Goal: Complete application form

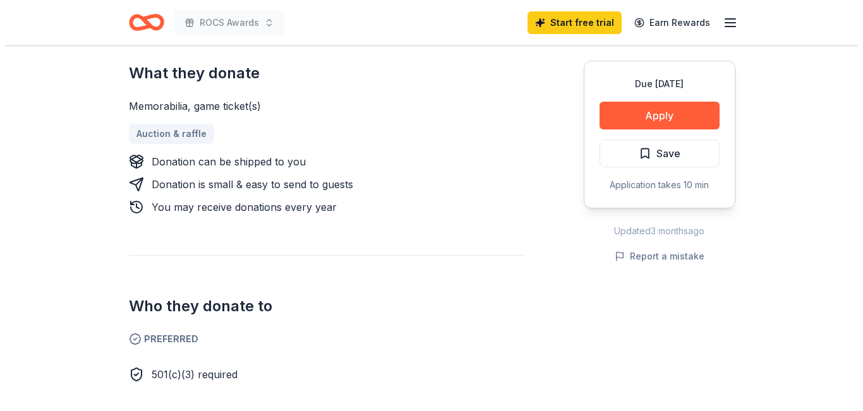
scroll to position [442, 0]
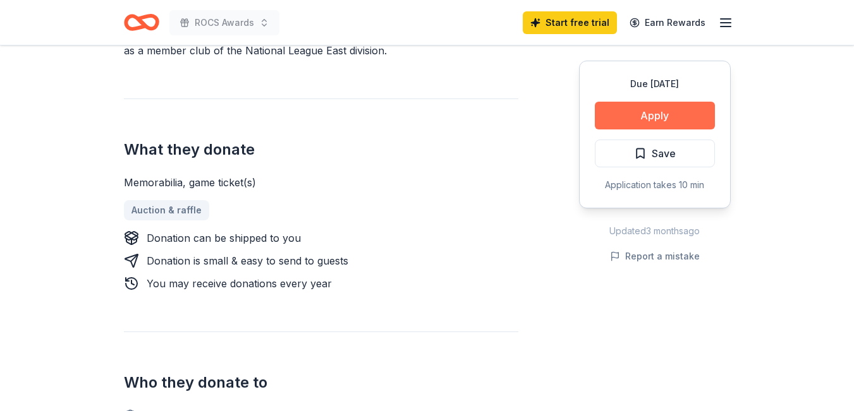
click at [700, 121] on button "Apply" at bounding box center [655, 116] width 120 height 28
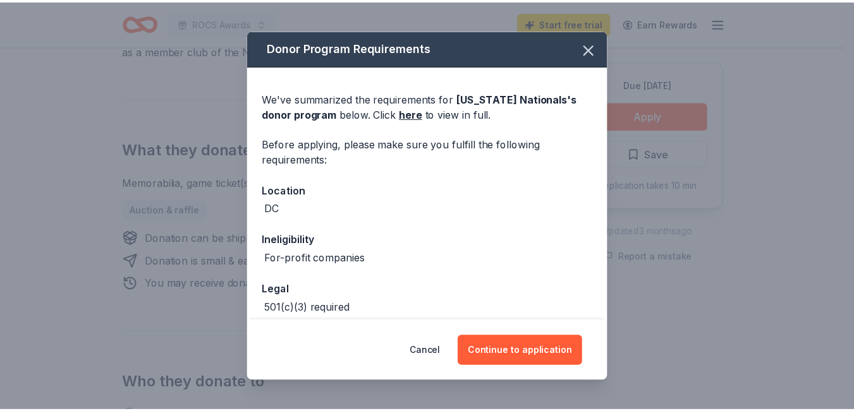
scroll to position [111, 0]
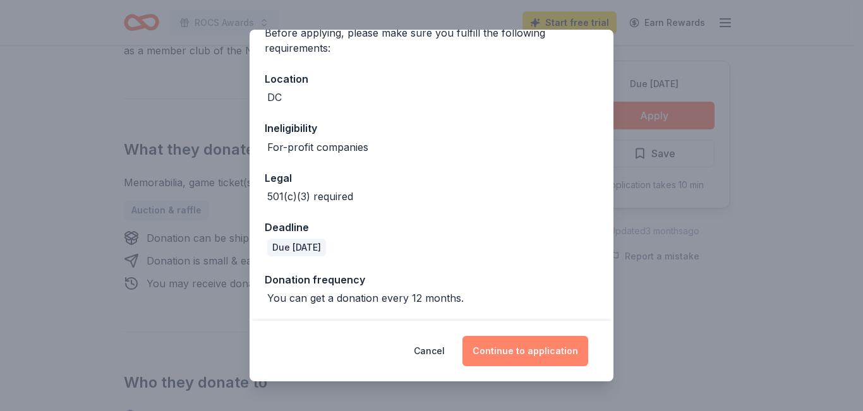
click at [536, 348] on button "Continue to application" at bounding box center [526, 351] width 126 height 30
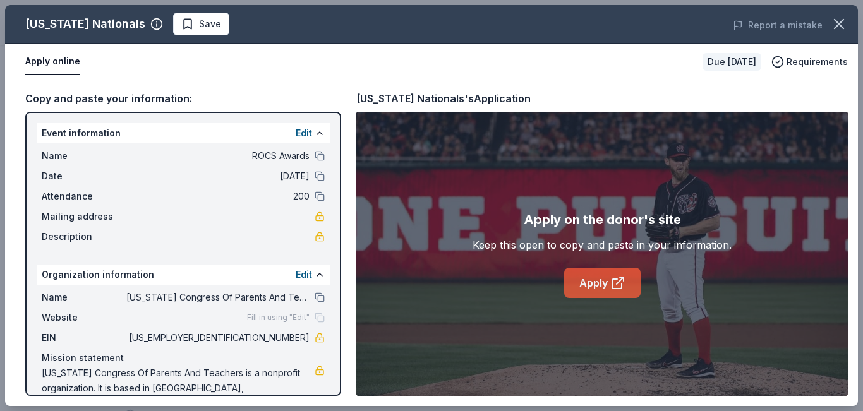
click at [576, 283] on link "Apply" at bounding box center [602, 283] width 76 height 30
click at [221, 32] on button "Save" at bounding box center [201, 24] width 56 height 23
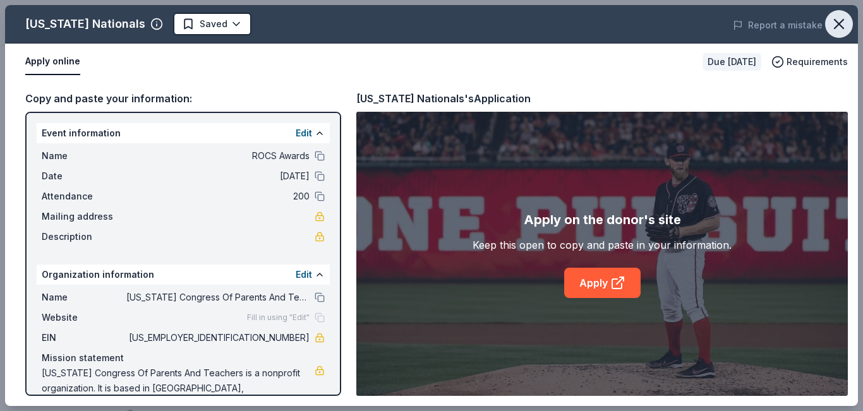
click at [848, 27] on button "button" at bounding box center [839, 24] width 28 height 28
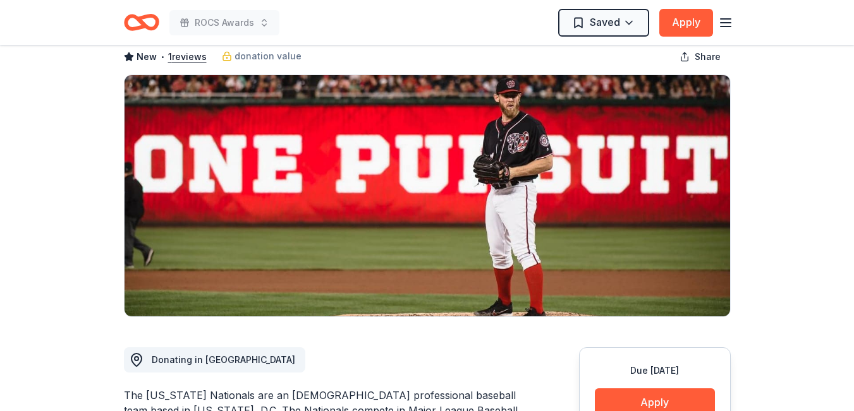
scroll to position [0, 0]
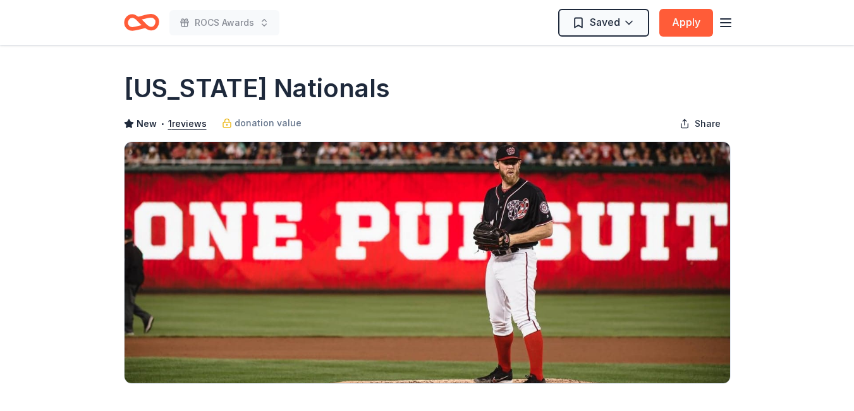
click at [730, 21] on icon "button" at bounding box center [725, 22] width 15 height 15
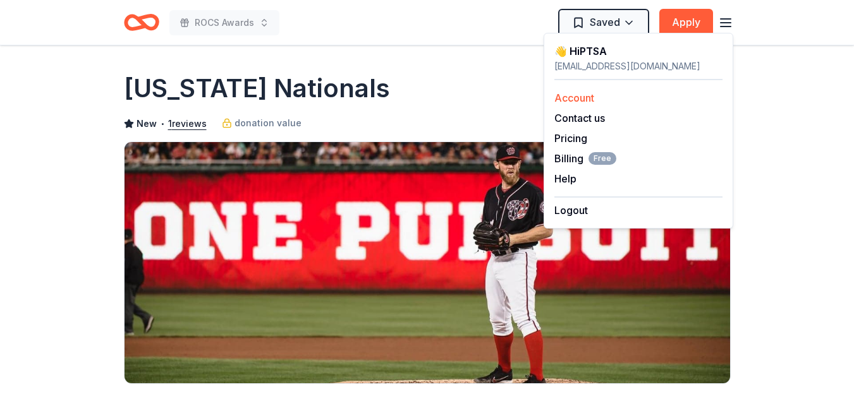
click at [587, 95] on link "Account" at bounding box center [574, 98] width 40 height 13
click at [146, 21] on icon "Home" at bounding box center [141, 23] width 35 height 30
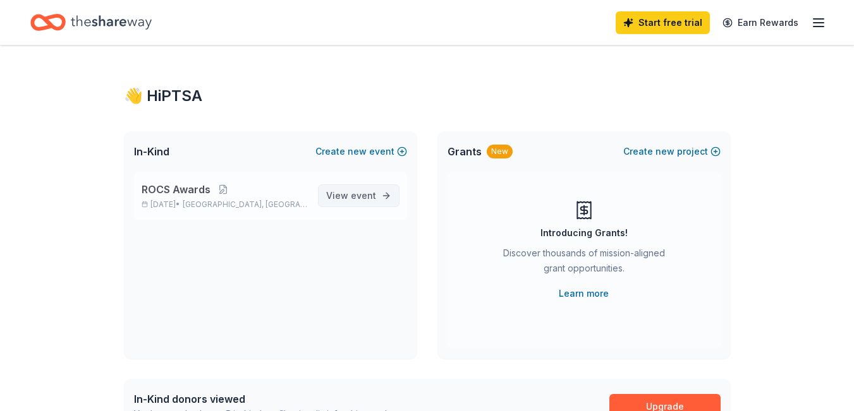
click at [343, 198] on span "View event" at bounding box center [351, 195] width 50 height 15
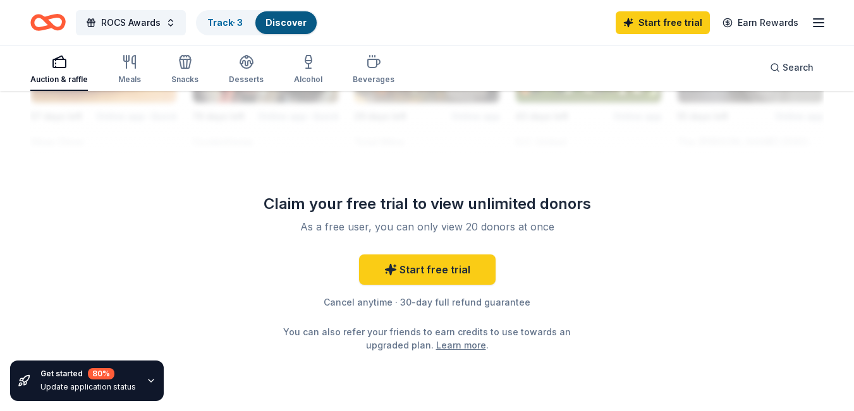
scroll to position [1264, 0]
